Goal: Information Seeking & Learning: Check status

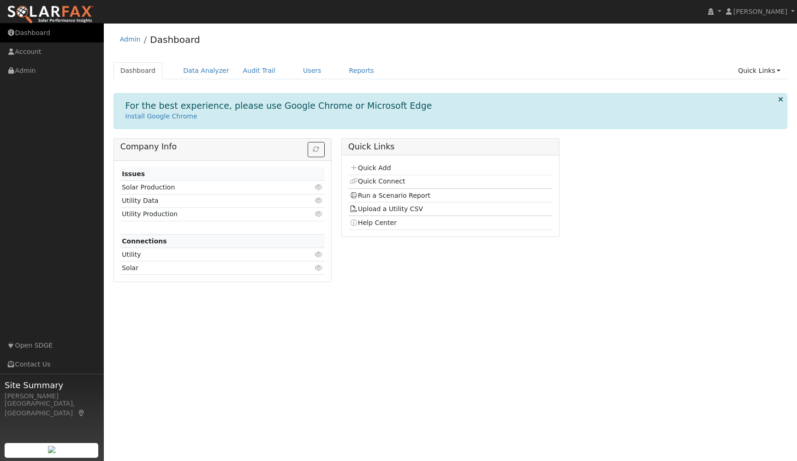
click at [35, 37] on link "Dashboard" at bounding box center [52, 33] width 104 height 19
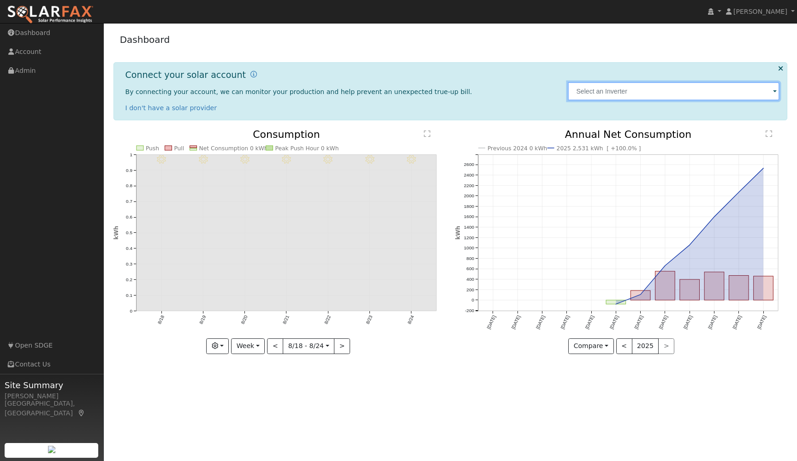
click at [751, 90] on input "text" at bounding box center [674, 91] width 212 height 18
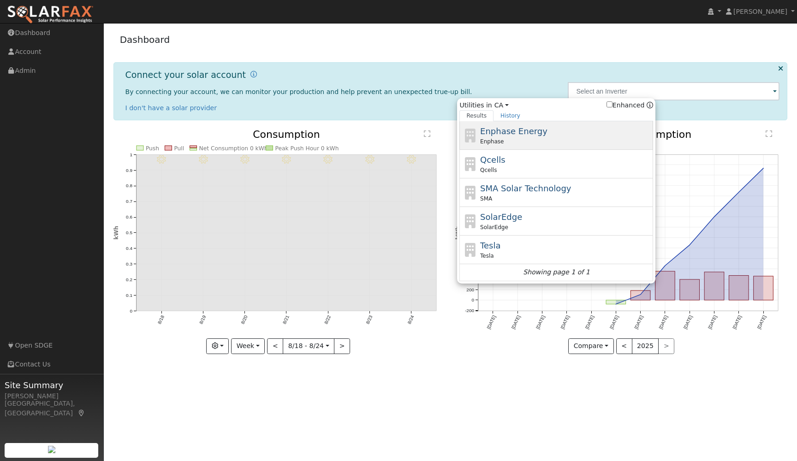
click at [519, 134] on span "Enphase Energy" at bounding box center [513, 131] width 67 height 10
type input "Enphase"
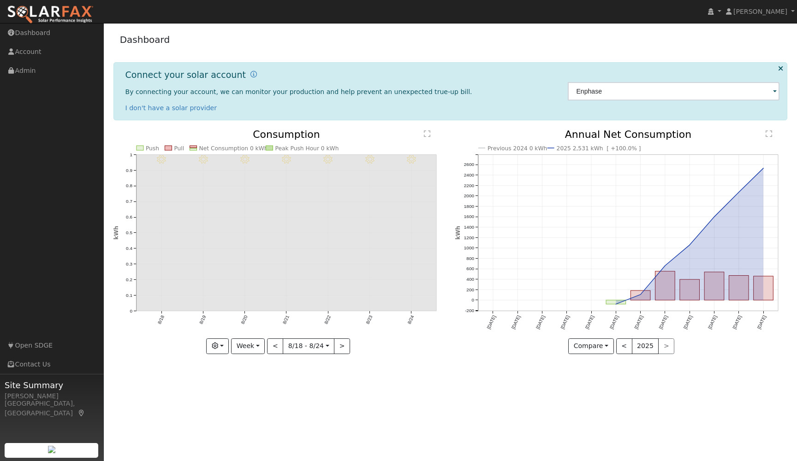
click at [780, 89] on div "Enphase" at bounding box center [673, 91] width 221 height 43
click at [275, 348] on button "<" at bounding box center [275, 346] width 16 height 16
type input "2025-08-04"
click at [16, 56] on link "Account" at bounding box center [52, 51] width 104 height 19
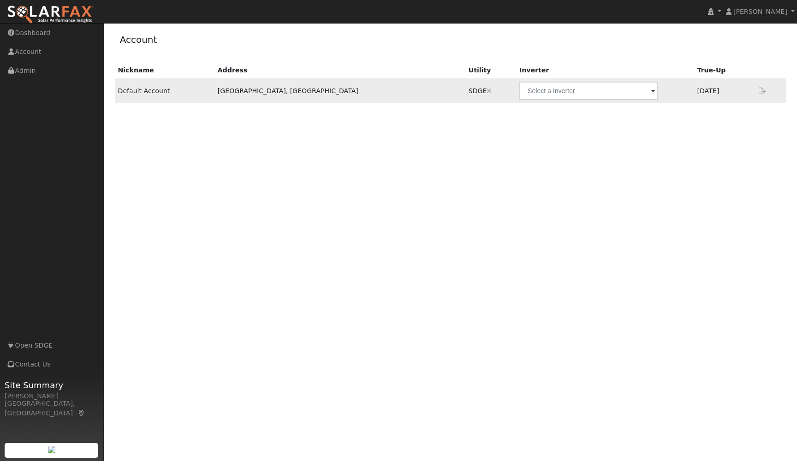
click at [651, 90] on span at bounding box center [653, 91] width 4 height 11
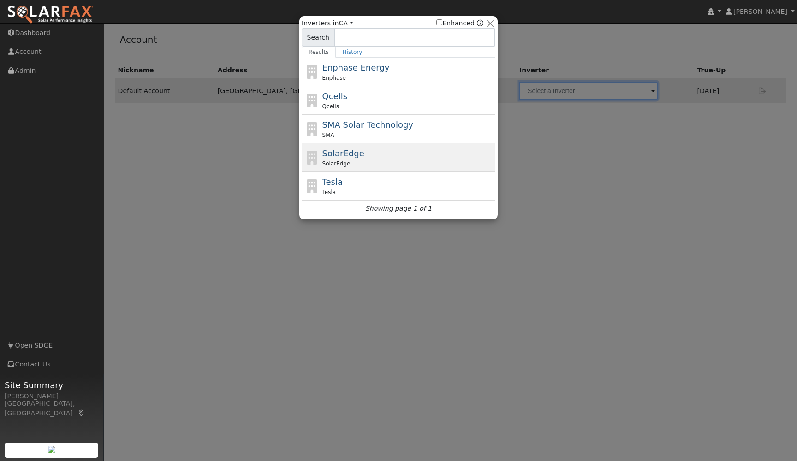
click at [401, 160] on div "SolarEdge" at bounding box center [407, 164] width 171 height 8
type input "SolarEdge"
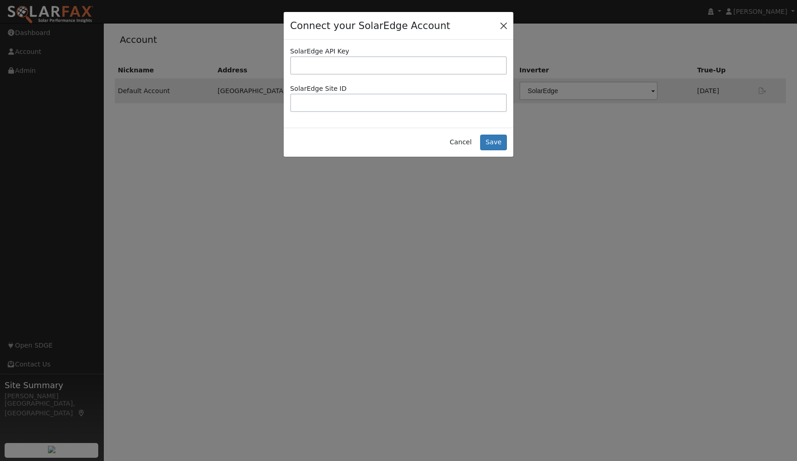
click at [506, 28] on button "Close" at bounding box center [503, 25] width 13 height 13
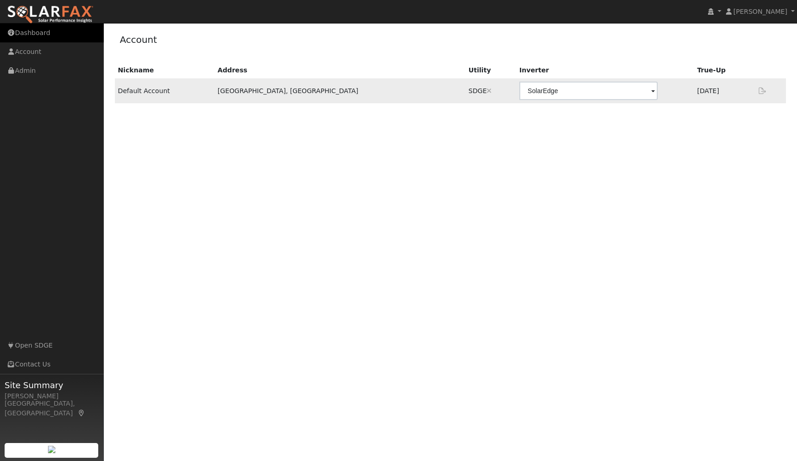
click at [39, 36] on link "Dashboard" at bounding box center [52, 33] width 104 height 19
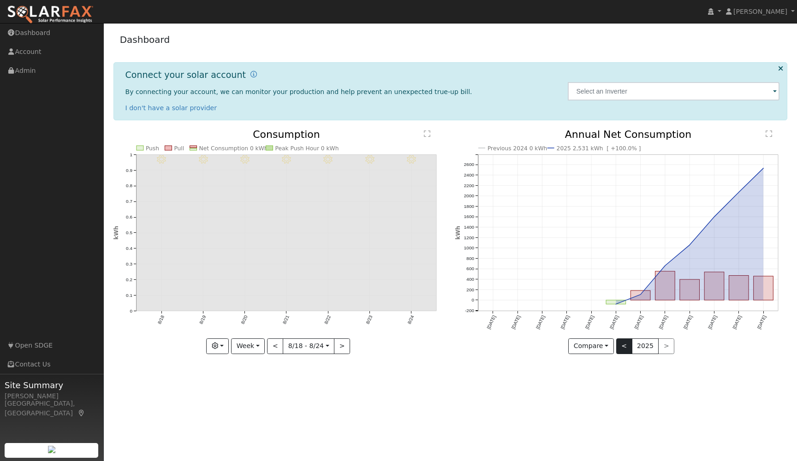
click at [624, 345] on button "<" at bounding box center [624, 346] width 16 height 16
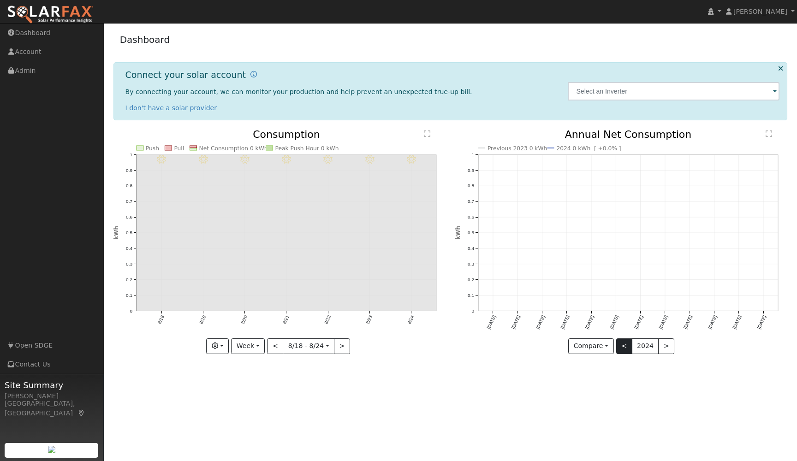
click at [625, 345] on button "<" at bounding box center [624, 346] width 16 height 16
click at [781, 69] on icon at bounding box center [780, 68] width 5 height 7
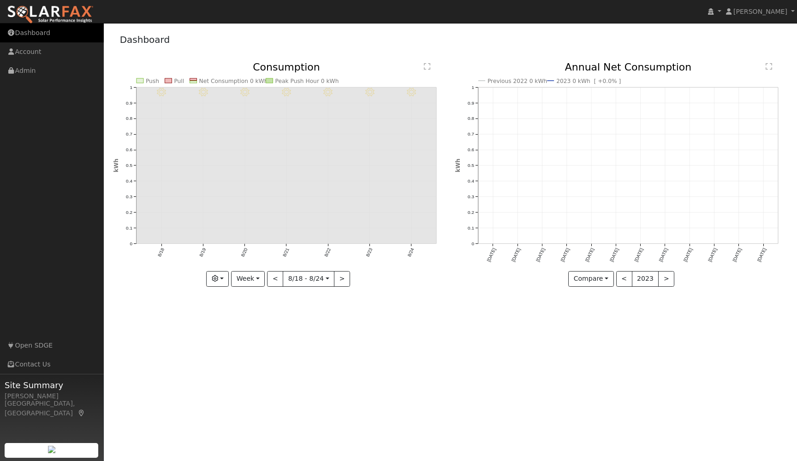
click at [36, 35] on link "Dashboard" at bounding box center [52, 33] width 104 height 19
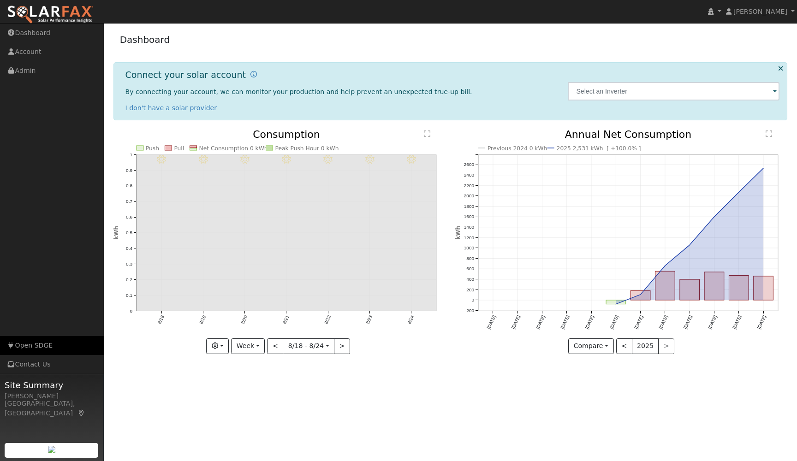
click at [38, 343] on link "Open SDGE" at bounding box center [52, 345] width 104 height 19
click at [264, 345] on button "Week" at bounding box center [248, 346] width 34 height 16
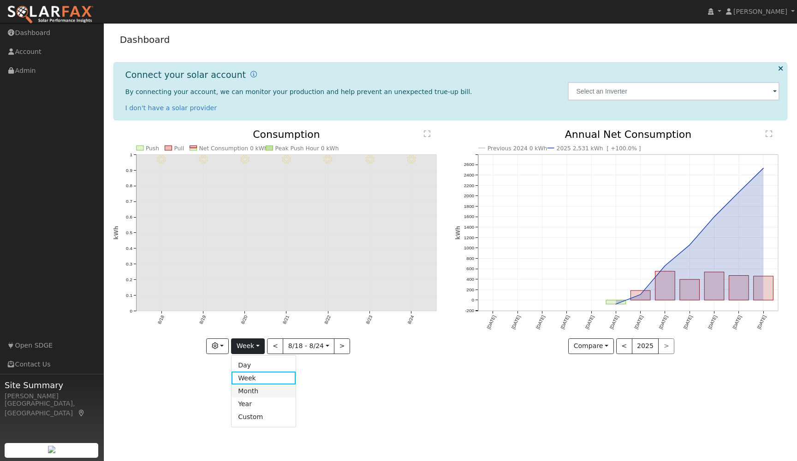
click at [249, 393] on link "Month" at bounding box center [263, 391] width 64 height 13
type input "[DATE]"
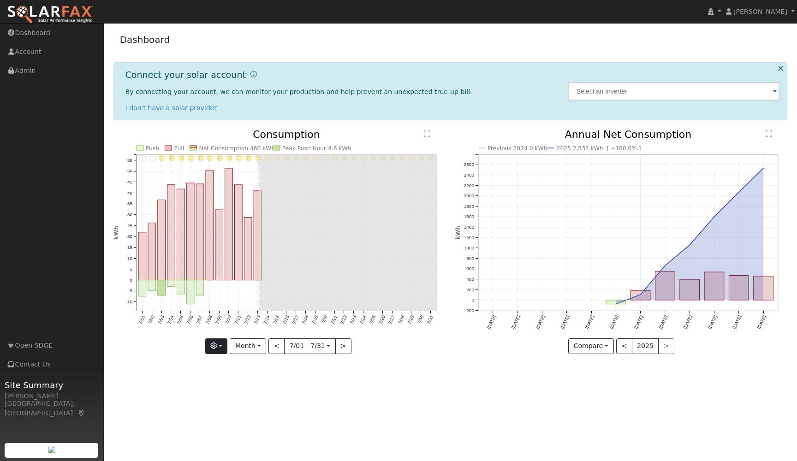
click at [225, 345] on button "button" at bounding box center [216, 346] width 23 height 16
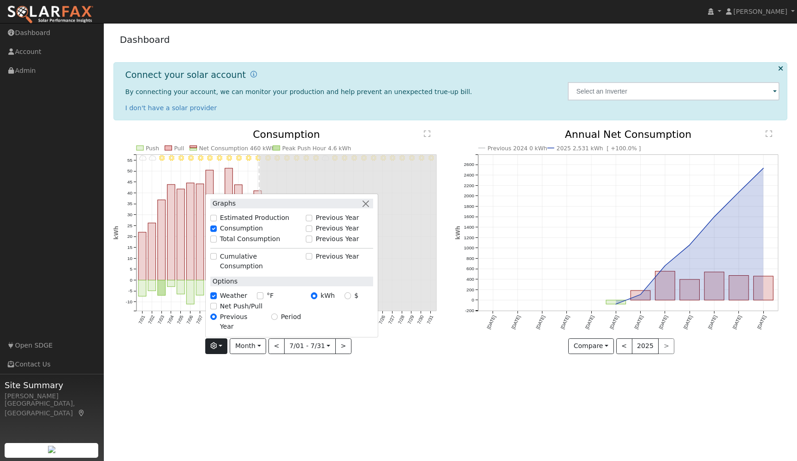
click at [217, 221] on input "Estimated Production" at bounding box center [213, 218] width 6 height 6
checkbox input "true"
click at [216, 243] on input "Total Consumption" at bounding box center [213, 239] width 6 height 6
checkbox input "true"
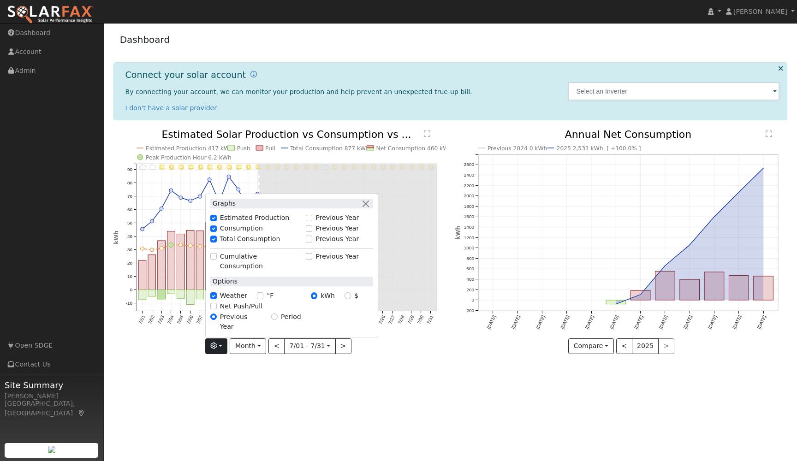
click at [217, 260] on input "Cumulative Consumption" at bounding box center [213, 256] width 6 height 6
checkbox input "true"
checkbox input "false"
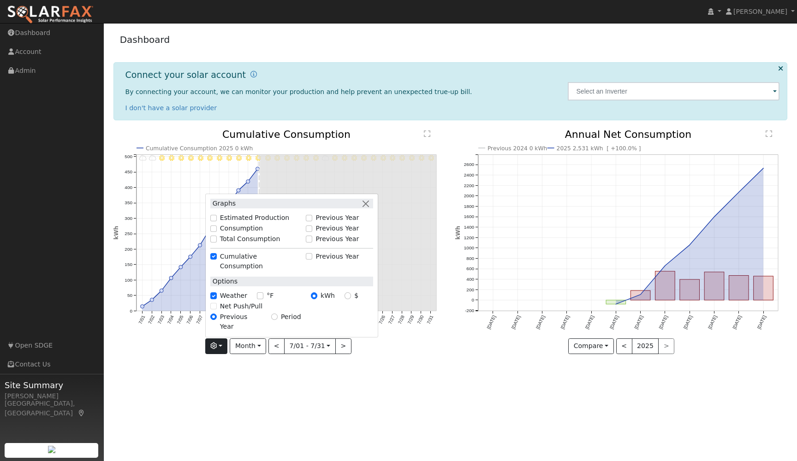
click at [216, 260] on input "Cumulative Consumption" at bounding box center [213, 256] width 6 height 6
checkbox input "false"
checkbox input "true"
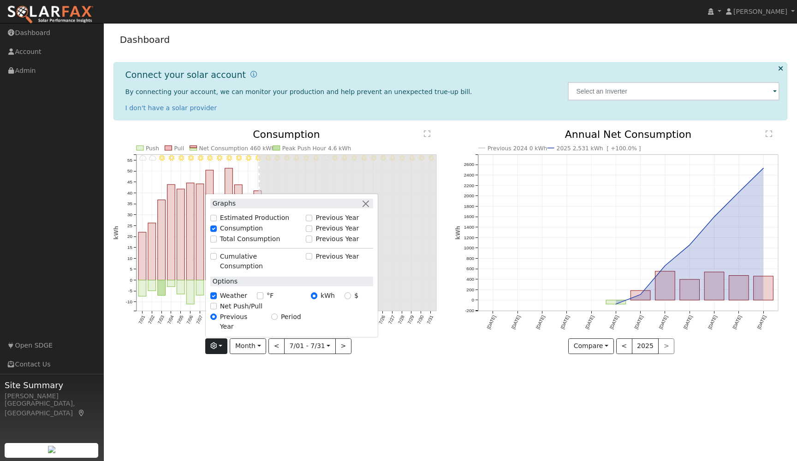
click at [216, 243] on input "Total Consumption" at bounding box center [213, 239] width 6 height 6
checkbox input "true"
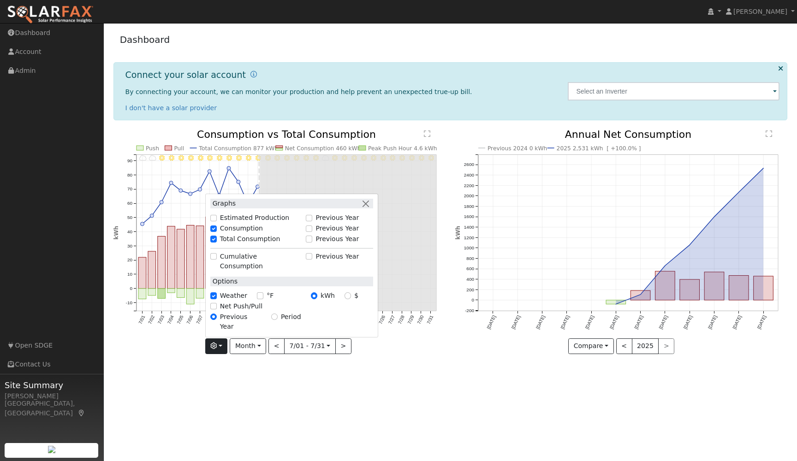
click at [217, 221] on input "Estimated Production" at bounding box center [213, 218] width 6 height 6
checkbox input "true"
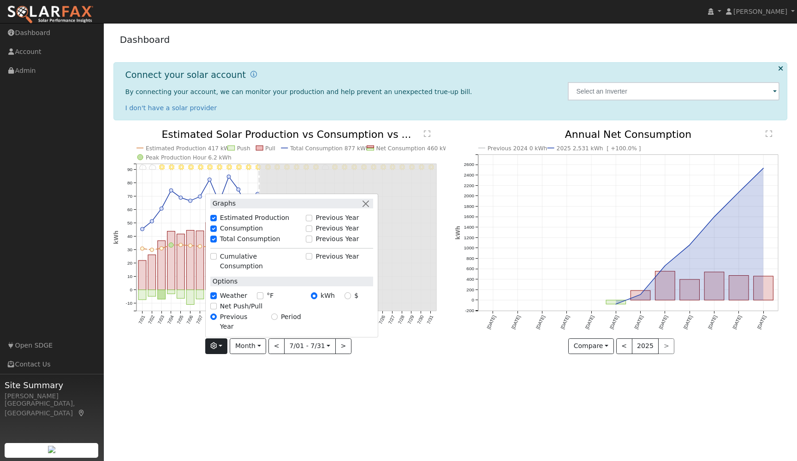
click at [217, 309] on input "Net Push/Pull" at bounding box center [213, 306] width 6 height 6
checkbox input "true"
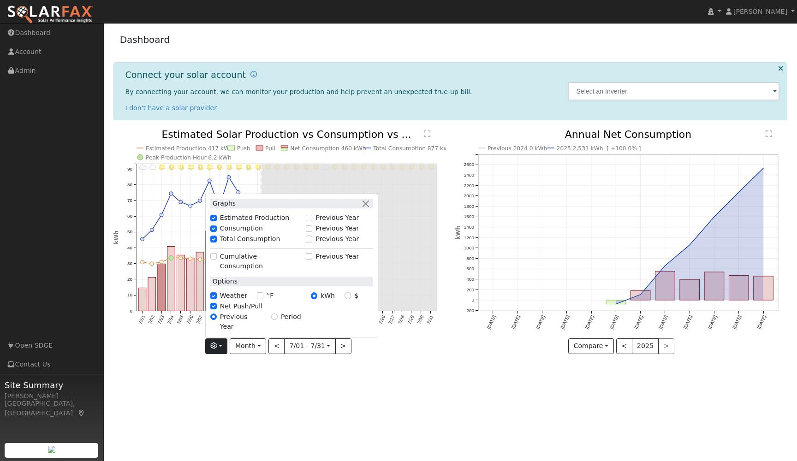
click at [278, 320] on input "Period" at bounding box center [274, 317] width 6 height 6
radio input "true"
radio input "false"
click at [280, 345] on button "<" at bounding box center [276, 346] width 16 height 16
type input "[DATE]"
